Goal: Obtain resource: Download file/media

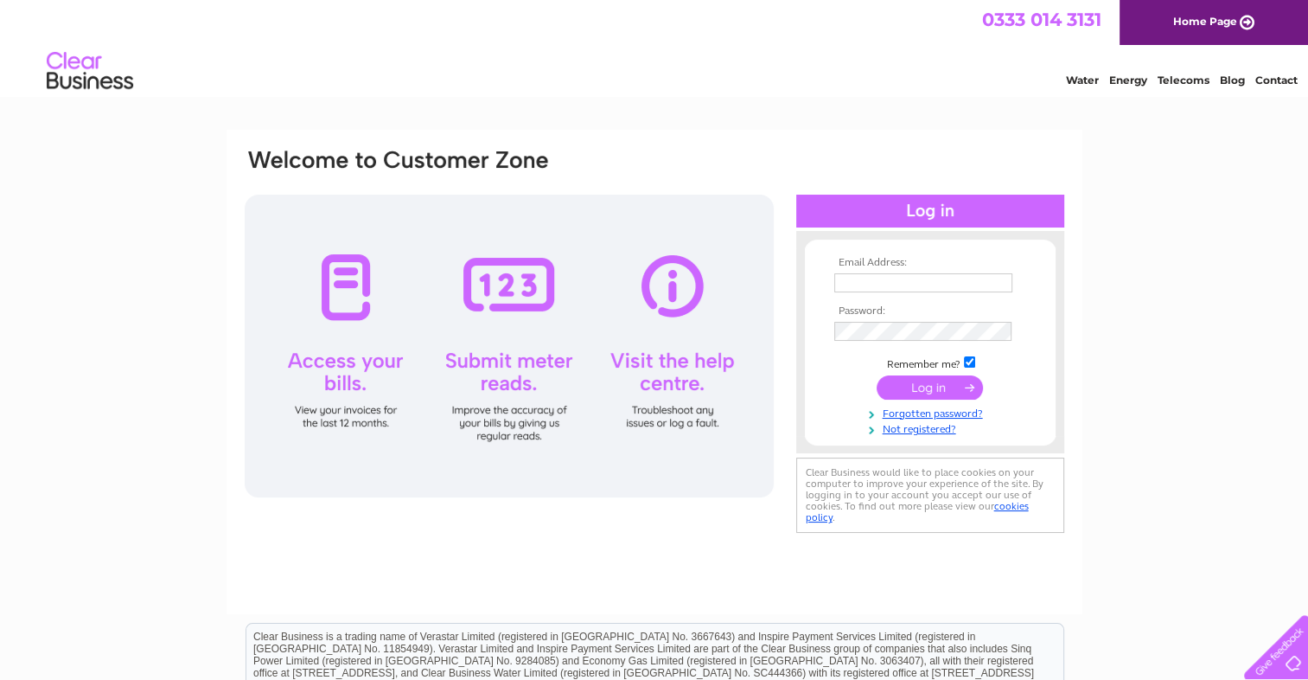
type input "[EMAIL_ADDRESS][DOMAIN_NAME]"
click at [903, 383] on input "submit" at bounding box center [930, 387] width 106 height 24
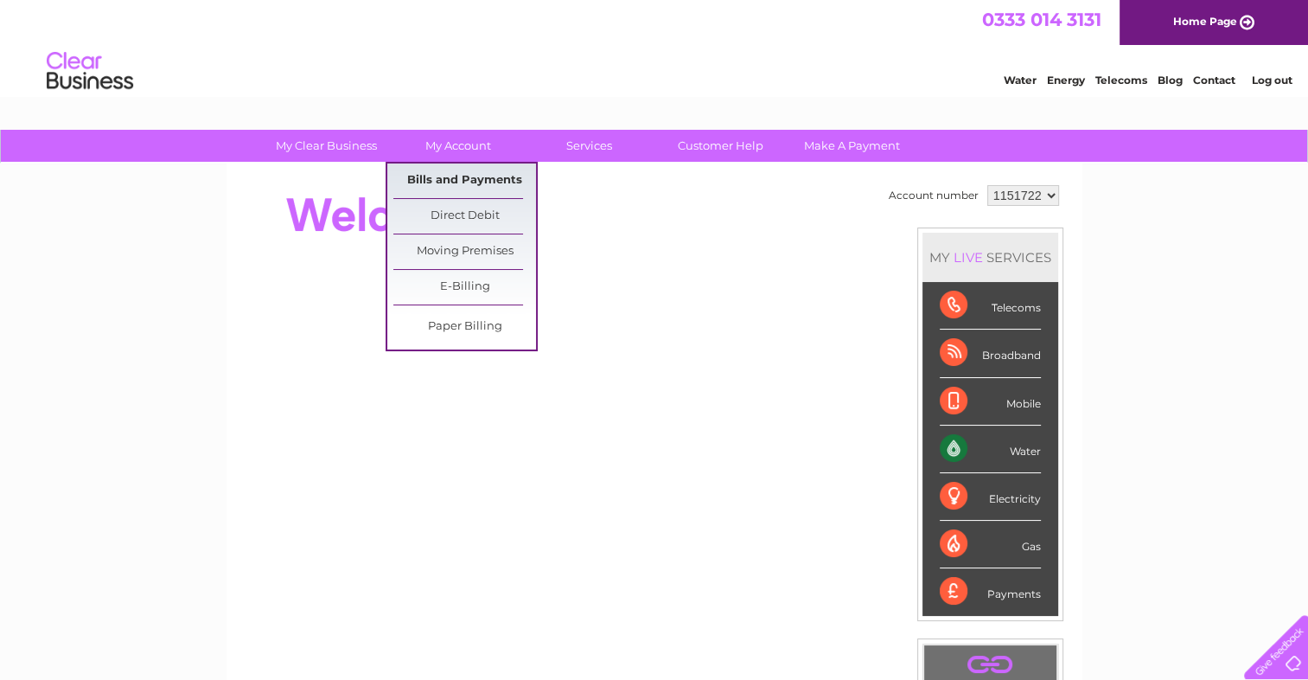
click at [433, 183] on link "Bills and Payments" at bounding box center [464, 180] width 143 height 35
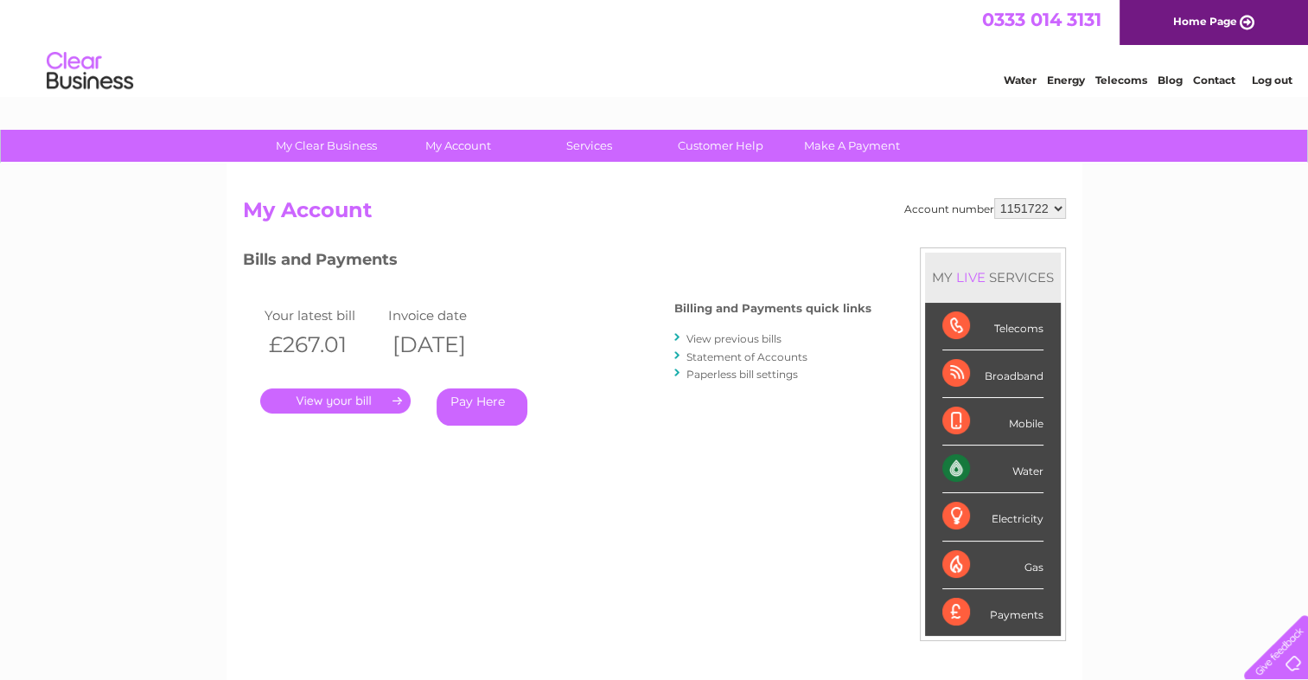
click at [348, 403] on link "." at bounding box center [335, 400] width 150 height 25
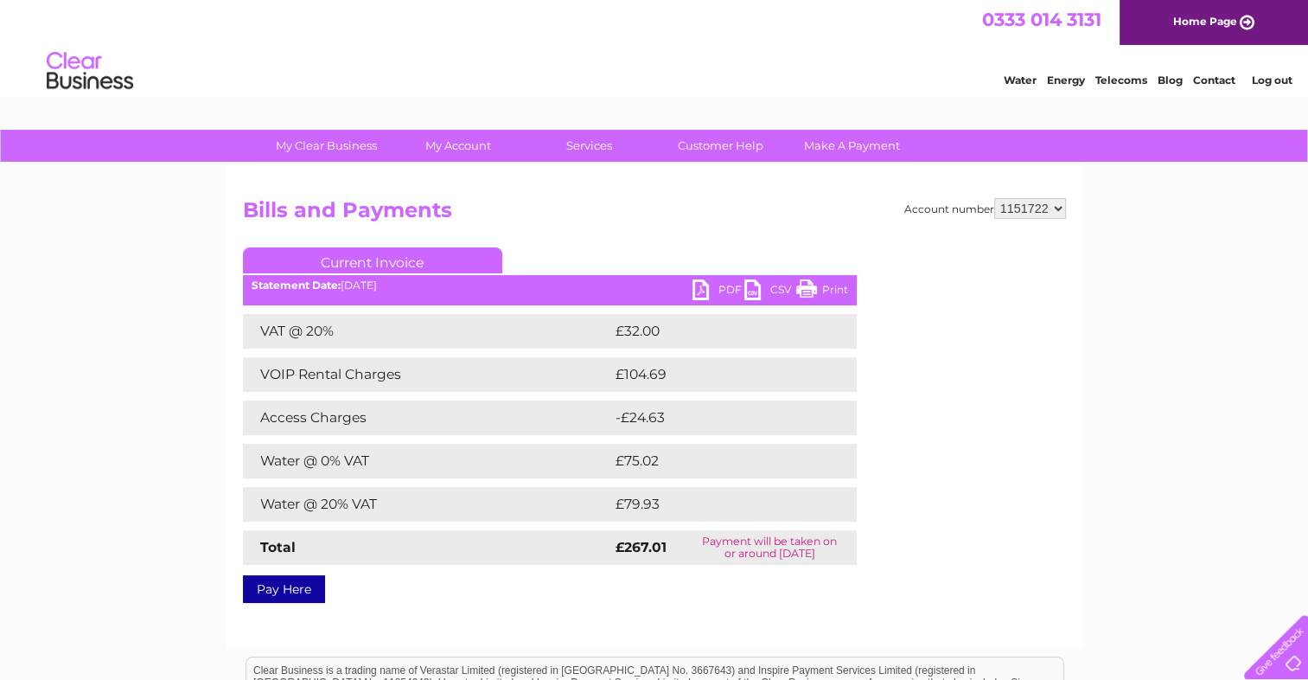
click at [713, 290] on link "PDF" at bounding box center [719, 291] width 52 height 25
